Goal: Transaction & Acquisition: Book appointment/travel/reservation

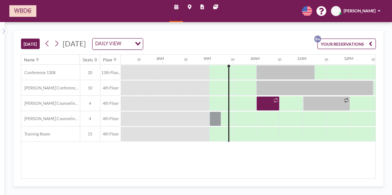
scroll to position [0, 333]
click at [221, 80] on div at bounding box center [222, 72] width 24 height 14
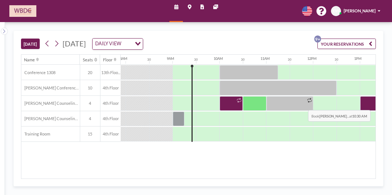
scroll to position [0, 371]
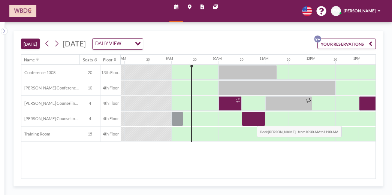
click at [251, 120] on div at bounding box center [254, 119] width 24 height 15
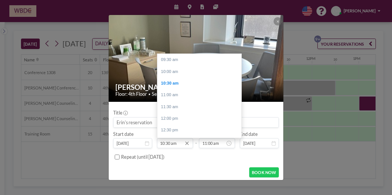
scroll to position [24, 0]
click at [169, 144] on input "10:30 am" at bounding box center [175, 143] width 36 height 10
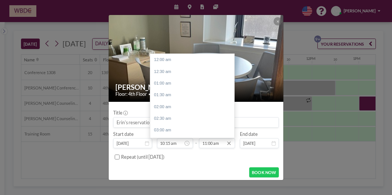
scroll to position [258, 0]
type input "10:15 am"
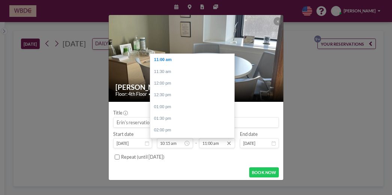
click at [211, 146] on input "11:00 am" at bounding box center [217, 143] width 36 height 10
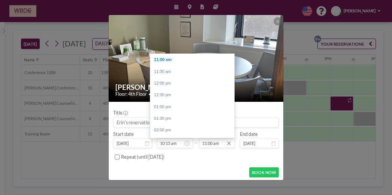
scroll to position [0, 428]
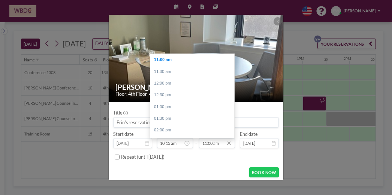
click at [205, 144] on input "11:00 am" at bounding box center [217, 143] width 36 height 10
click at [218, 145] on input "12:00 am" at bounding box center [217, 143] width 36 height 10
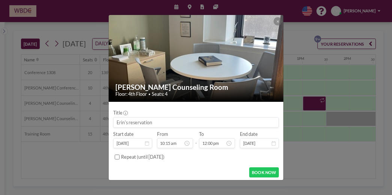
type input "12:00 pm"
click at [212, 178] on form "Title Start date Aug 19, 2025 From 10:15 am - To 12:00 pm End date Aug 19, 2025…" at bounding box center [196, 142] width 175 height 80
click at [258, 174] on button "BOOK NOW" at bounding box center [264, 173] width 30 height 11
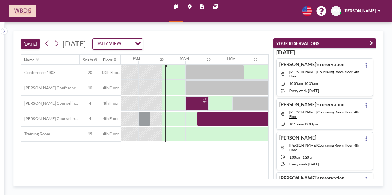
scroll to position [0, 405]
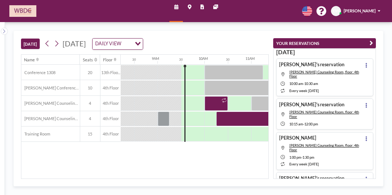
scroll to position [0, 405]
